Goal: Task Accomplishment & Management: Complete application form

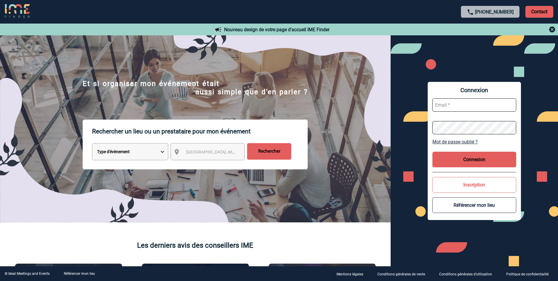
type input "mgerard@ime-groupe.com"
click at [494, 159] on button "Connexion" at bounding box center [475, 160] width 84 height 16
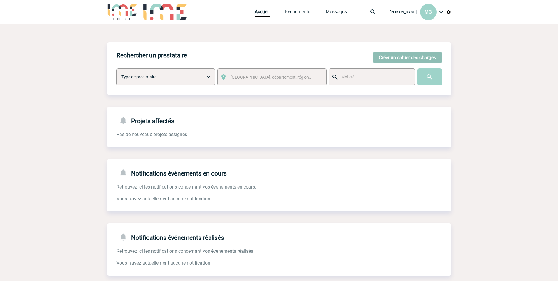
click at [393, 55] on button "Créer un cahier des charges" at bounding box center [407, 57] width 69 height 11
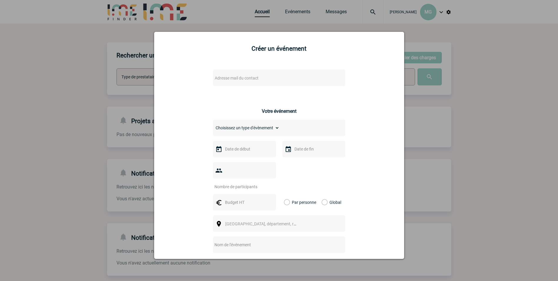
click at [258, 77] on span "Adresse mail du contact" at bounding box center [264, 78] width 103 height 8
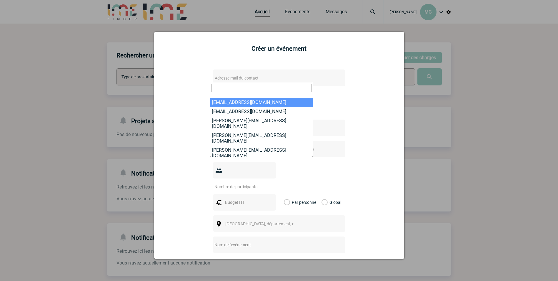
drag, startPoint x: 289, startPoint y: 88, endPoint x: 284, endPoint y: 87, distance: 5.5
click at [284, 87] on input "search" at bounding box center [262, 88] width 100 height 9
paste input "[EMAIL_ADDRESS][DOMAIN_NAME]"
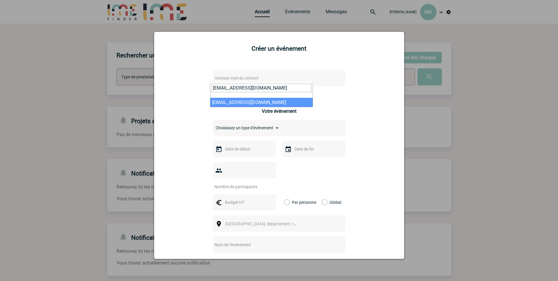
type input "[EMAIL_ADDRESS][DOMAIN_NAME]"
select select "131563"
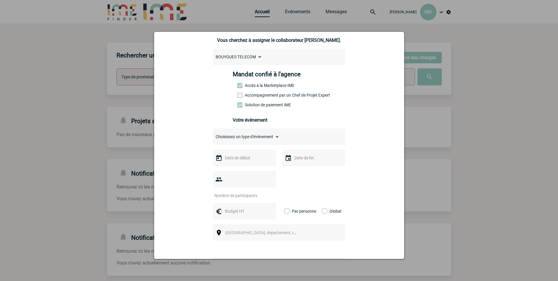
scroll to position [59, 0]
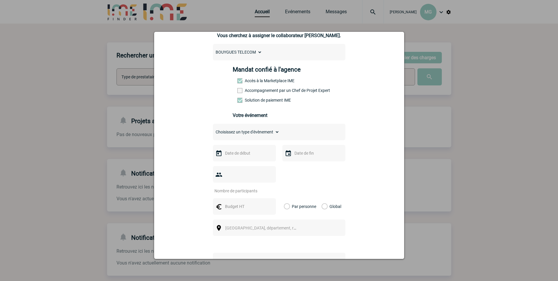
click at [238, 91] on span at bounding box center [240, 90] width 5 height 5
click at [0, 0] on input "Accompagnement par un Chef de Projet Expert" at bounding box center [0, 0] width 0 height 0
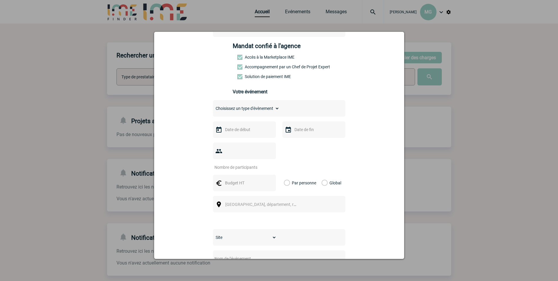
scroll to position [118, 0]
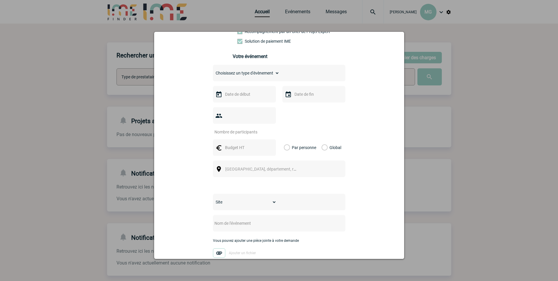
click at [230, 76] on select "Choisissez un type d'évènement Séminaire avec nuitée Séminaire sans nuitée Repa…" at bounding box center [246, 73] width 67 height 8
click at [255, 69] on div "Choisissez un type d'évènement Séminaire avec nuitée Séminaire sans nuitée Repa…" at bounding box center [279, 73] width 132 height 16
click at [252, 76] on select "Choisissez un type d'évènement Séminaire avec nuitée Séminaire sans nuitée Repa…" at bounding box center [246, 73] width 67 height 8
select select "2"
click at [213, 70] on select "Choisissez un type d'évènement Séminaire avec nuitée Séminaire sans nuitée Repa…" at bounding box center [246, 73] width 67 height 8
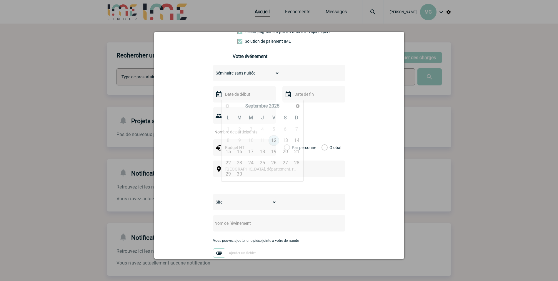
click at [232, 94] on input "text" at bounding box center [244, 94] width 41 height 8
click at [296, 105] on span "Suivant" at bounding box center [298, 106] width 5 height 5
click at [232, 143] on link "3" at bounding box center [228, 140] width 11 height 11
type input "[DATE]"
click at [312, 94] on input "text" at bounding box center [313, 94] width 41 height 8
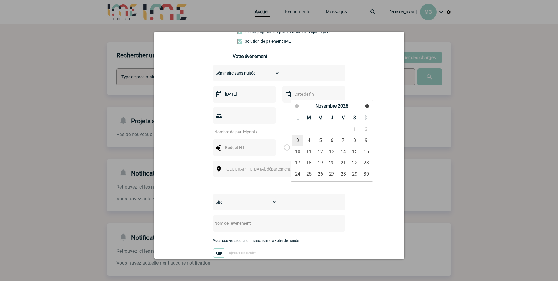
click at [300, 142] on link "3" at bounding box center [297, 140] width 11 height 11
type input "[DATE]"
click at [241, 122] on div at bounding box center [244, 115] width 63 height 16
click at [243, 128] on input "number" at bounding box center [240, 132] width 55 height 8
type input "17"
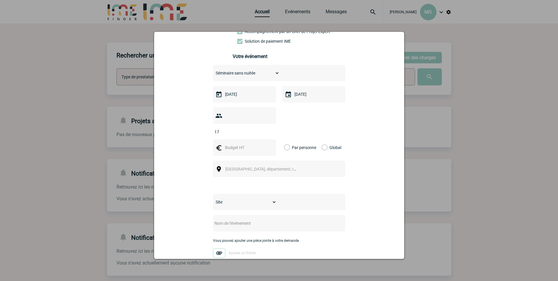
click at [245, 144] on input "text" at bounding box center [244, 148] width 41 height 8
type input "286.50"
click at [322, 139] on label "Global" at bounding box center [324, 147] width 4 height 16
click at [0, 0] on input "Global" at bounding box center [0, 0] width 0 height 0
click at [243, 167] on span "[GEOGRAPHIC_DATA], département, région..." at bounding box center [266, 169] width 82 height 5
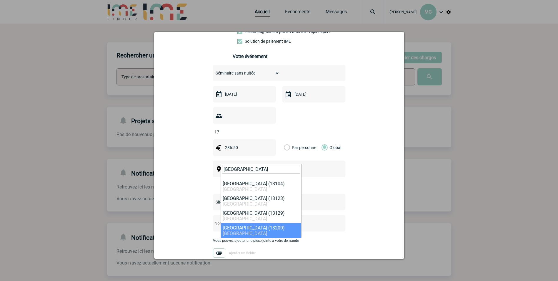
type input "[GEOGRAPHIC_DATA]"
select select "7199"
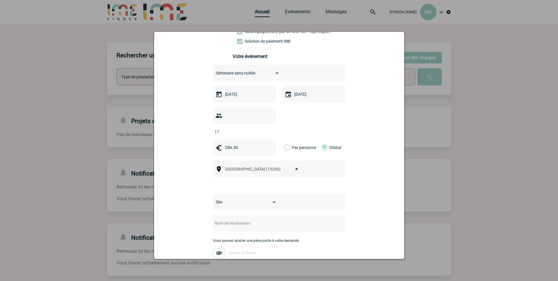
click at [258, 198] on select "Site SITE DE [GEOGRAPHIC_DATA]" at bounding box center [245, 202] width 64 height 8
click at [272, 198] on select "Site SITE DE [GEOGRAPHIC_DATA]" at bounding box center [245, 202] width 64 height 8
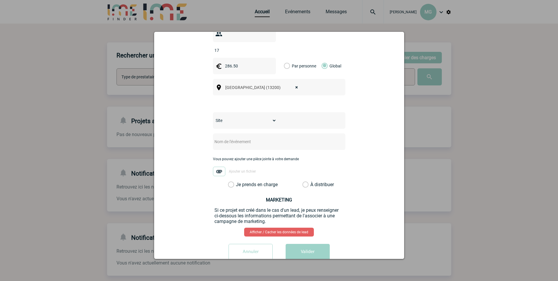
scroll to position [205, 0]
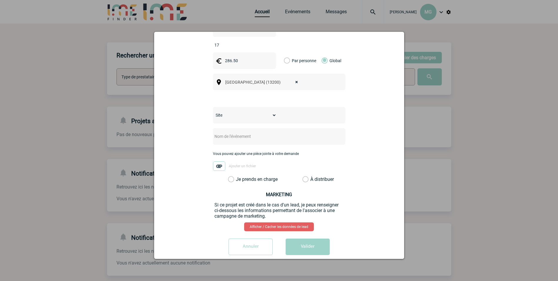
click at [277, 111] on select "Site SITE DE [GEOGRAPHIC_DATA]" at bounding box center [245, 115] width 64 height 8
click at [243, 132] on input "text" at bounding box center [271, 136] width 117 height 8
click at [254, 132] on input "text" at bounding box center [271, 136] width 117 height 8
type input "Séminaire Social Club"
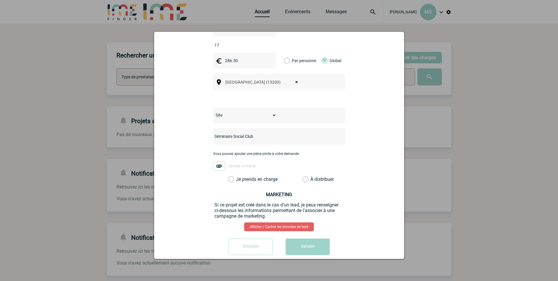
click at [238, 176] on label "Je prends en charge" at bounding box center [233, 179] width 10 height 6
click at [0, 0] on input "Je prends en charge" at bounding box center [0, 0] width 0 height 0
click at [295, 238] on button "Valider" at bounding box center [308, 246] width 44 height 16
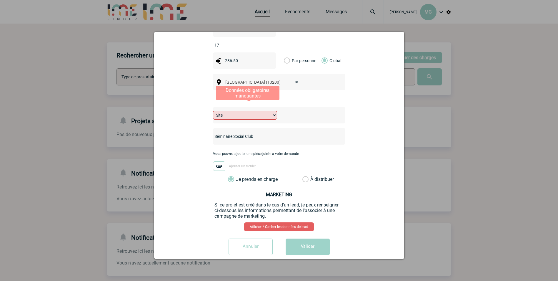
click at [277, 111] on select "Site SITE DE [GEOGRAPHIC_DATA]" at bounding box center [245, 115] width 64 height 9
click at [213, 111] on select "Site SITE DE [GEOGRAPHIC_DATA]" at bounding box center [245, 115] width 64 height 9
click at [277, 111] on select "Site SITE DE [GEOGRAPHIC_DATA]" at bounding box center [245, 115] width 64 height 9
click at [213, 111] on select "Site SITE DE [GEOGRAPHIC_DATA]" at bounding box center [245, 115] width 64 height 9
click at [277, 111] on select "Site SITE DE [GEOGRAPHIC_DATA]" at bounding box center [245, 115] width 64 height 9
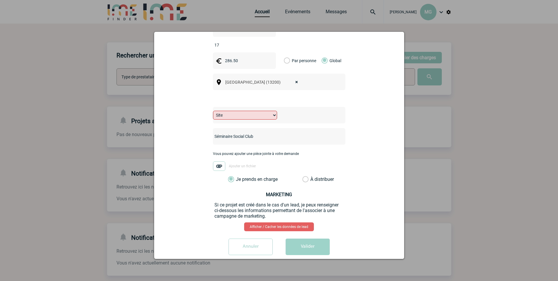
select select "26"
click at [213, 111] on select "Site SITE DE [GEOGRAPHIC_DATA]" at bounding box center [245, 115] width 64 height 9
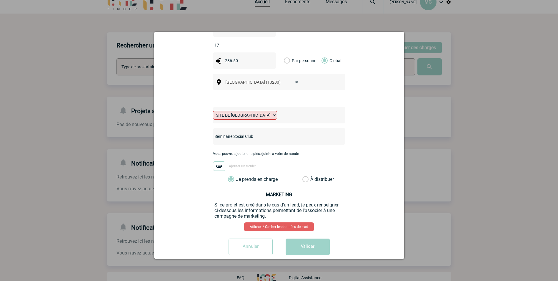
scroll to position [16, 0]
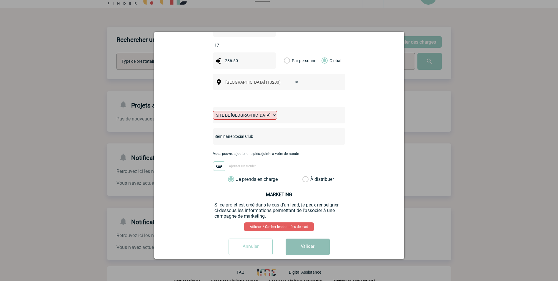
click at [293, 238] on button "Valider" at bounding box center [308, 246] width 44 height 16
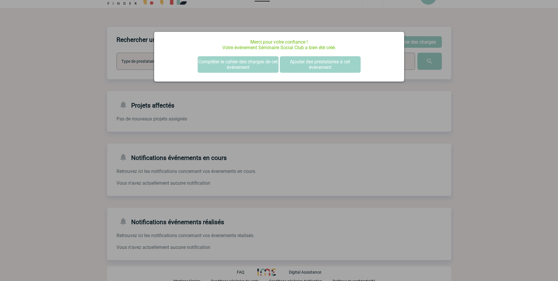
scroll to position [0, 0]
click at [219, 62] on button "Compléter le cahier des charges de cet événement" at bounding box center [238, 64] width 81 height 16
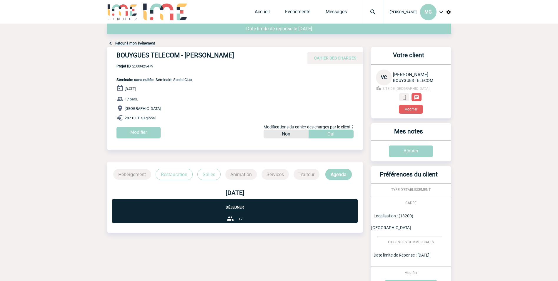
drag, startPoint x: 117, startPoint y: 56, endPoint x: 247, endPoint y: 54, distance: 130.7
click at [247, 54] on h4 "BOUYGUES TELECOM - [PERSON_NAME]" at bounding box center [205, 57] width 177 height 10
drag, startPoint x: 247, startPoint y: 54, endPoint x: 241, endPoint y: 55, distance: 5.9
copy h4 "BOUYGUES TELECOM - [PERSON_NAME]"
drag, startPoint x: 158, startPoint y: 64, endPoint x: 133, endPoint y: 65, distance: 25.0
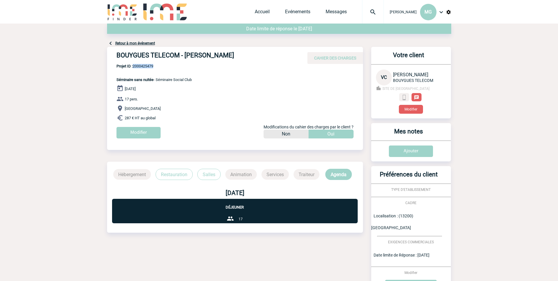
click at [133, 65] on span "Projet ID : 2000425479" at bounding box center [154, 66] width 75 height 4
copy span "2000425479"
drag, startPoint x: 117, startPoint y: 57, endPoint x: 179, endPoint y: 55, distance: 62.1
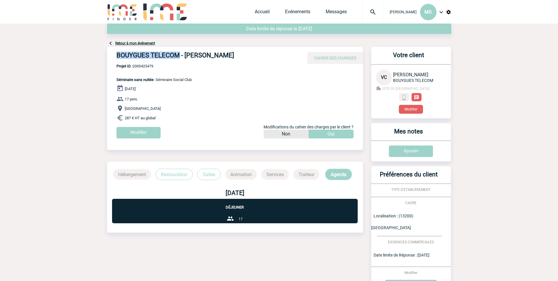
click at [179, 55] on h4 "BOUYGUES TELECOM - [PERSON_NAME]" at bounding box center [205, 57] width 177 height 10
drag, startPoint x: 179, startPoint y: 55, endPoint x: 176, endPoint y: 54, distance: 3.2
copy h4 "BOUYGUES TELECOM"
